Goal: Contribute content: Contribute content

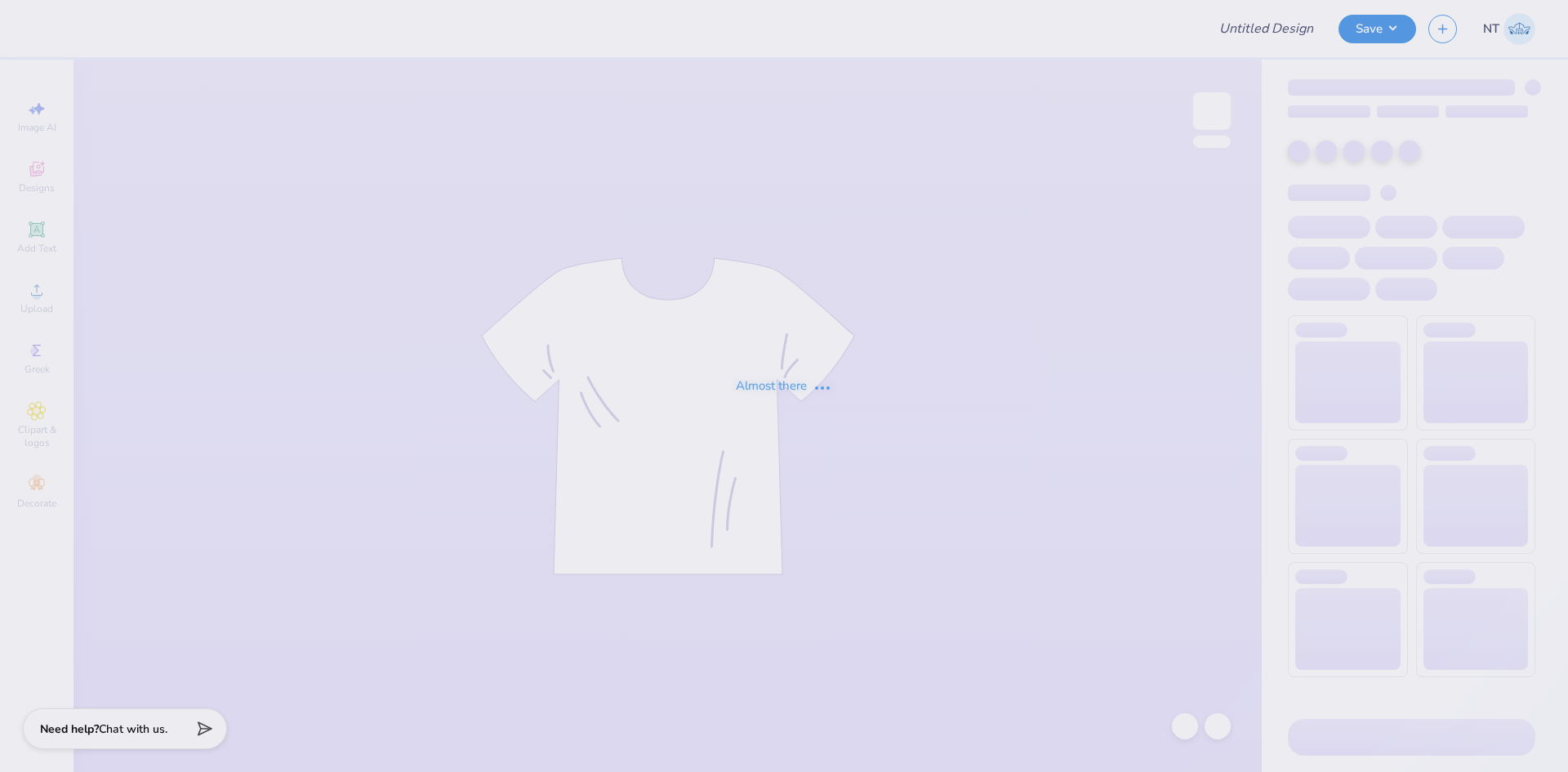
type input "[PERSON_NAME] : My brand"
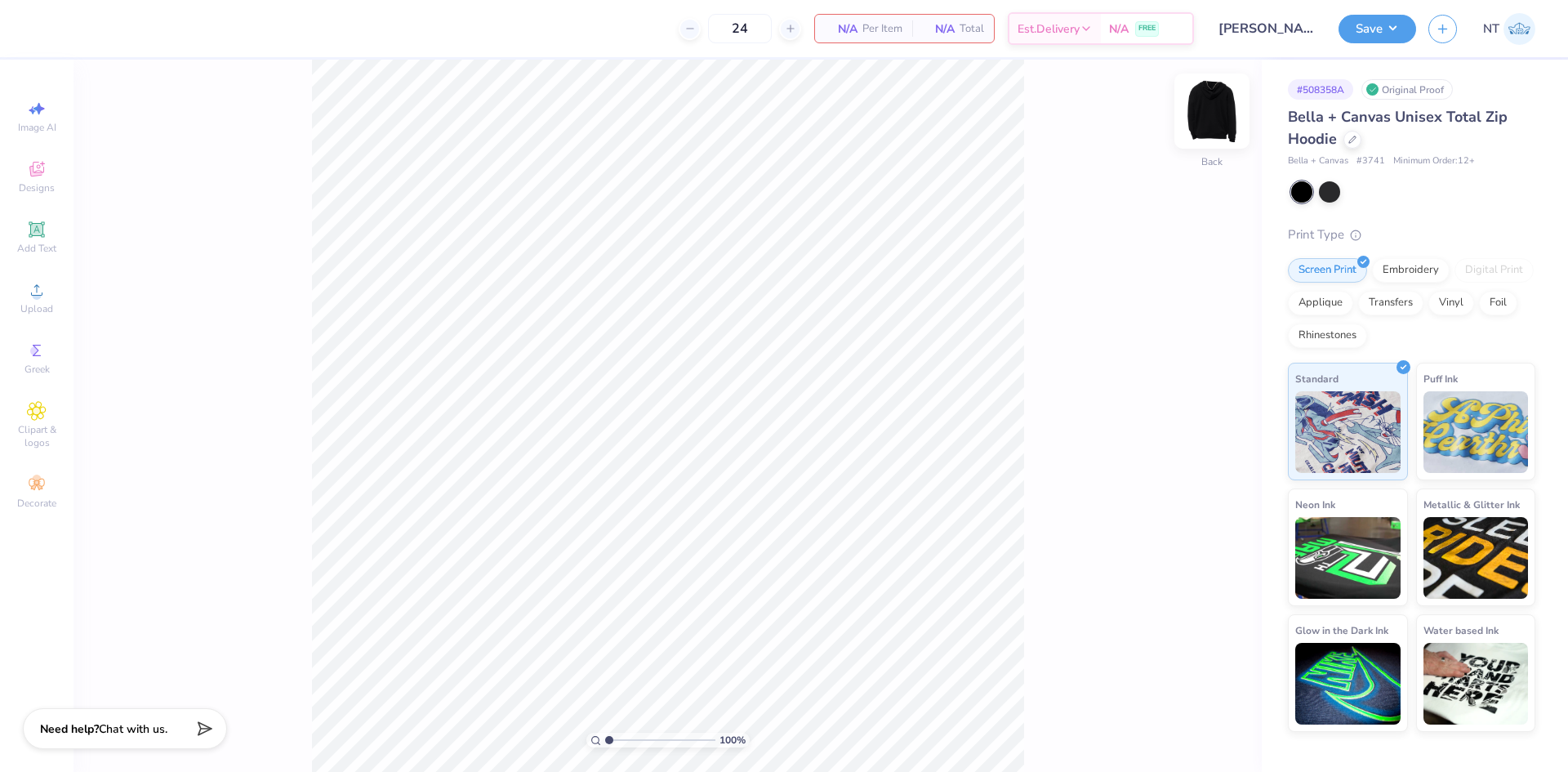
click at [1202, 118] on img at bounding box center [1212, 111] width 66 height 66
click at [1202, 118] on img at bounding box center [1212, 111] width 33 height 33
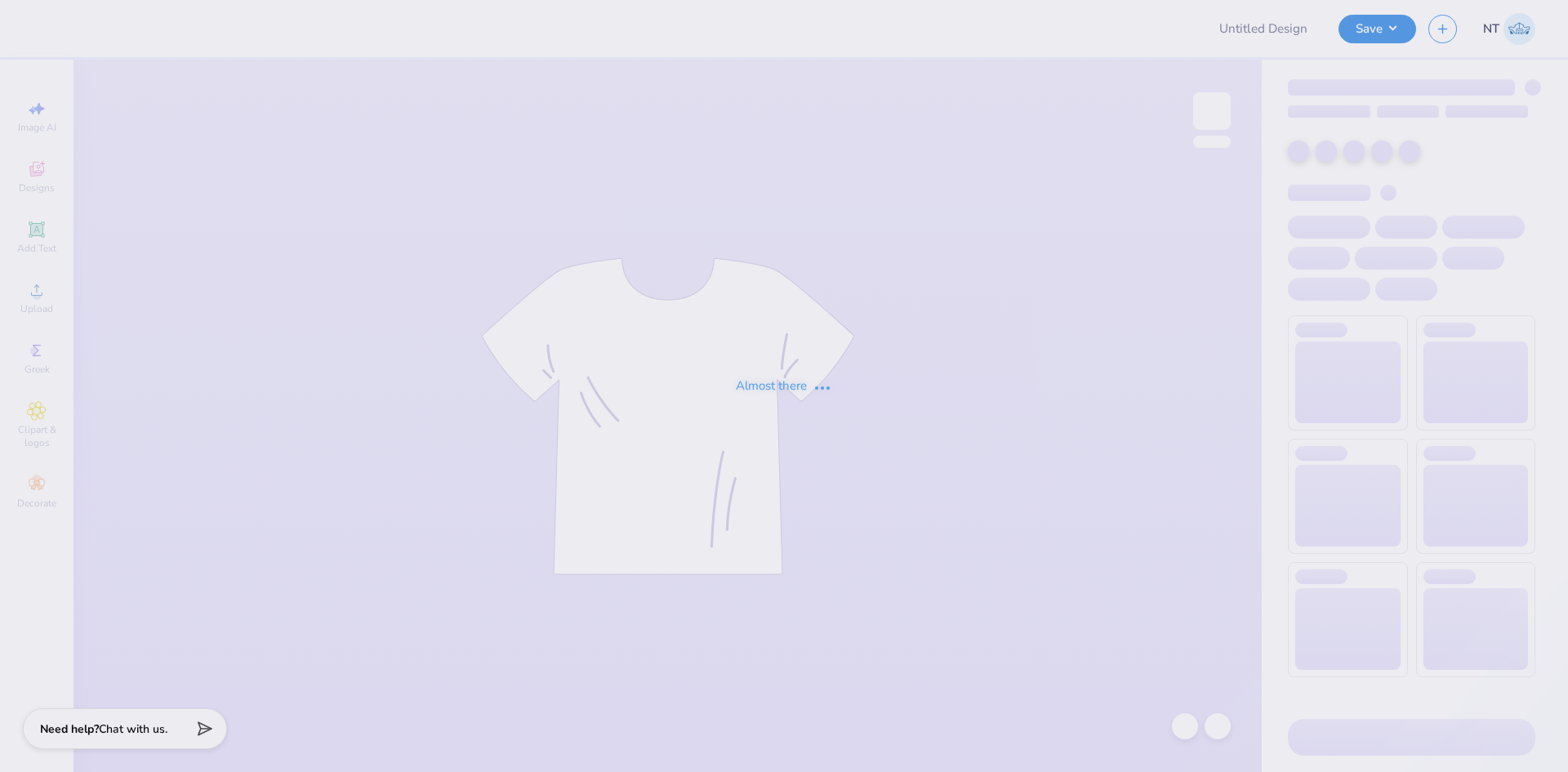
type input "[PERSON_NAME] : My brand"
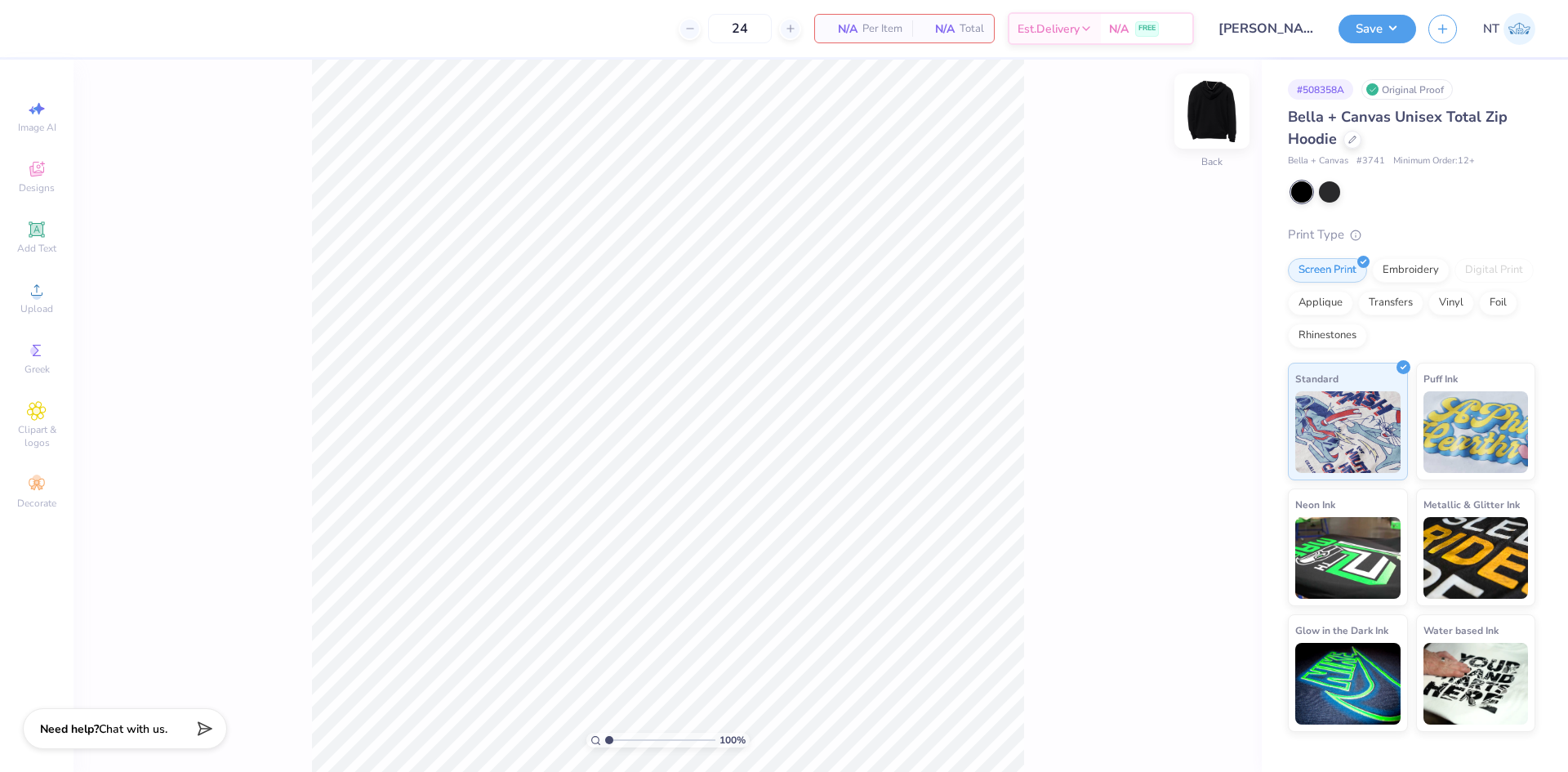
click at [1215, 123] on img at bounding box center [1212, 111] width 66 height 66
